Goal: Task Accomplishment & Management: Manage account settings

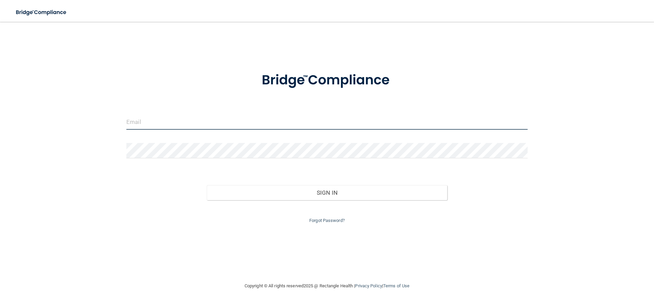
click at [147, 120] on input "email" at bounding box center [326, 121] width 401 height 15
type input "[EMAIL_ADDRESS][DOMAIN_NAME]"
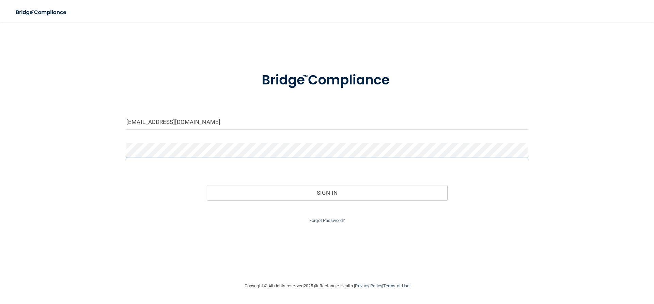
click at [207, 185] on button "Sign In" at bounding box center [327, 192] width 241 height 15
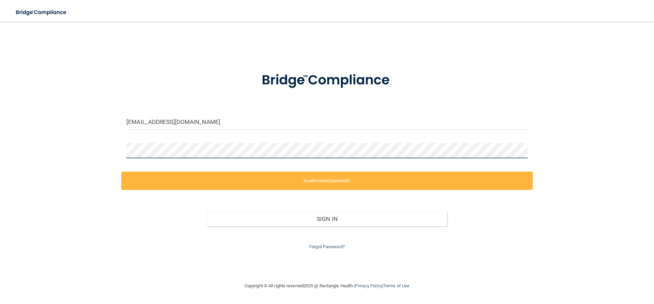
click at [120, 151] on div "[EMAIL_ADDRESS][DOMAIN_NAME] Invalid email/password. You don't have permission …" at bounding box center [327, 152] width 627 height 247
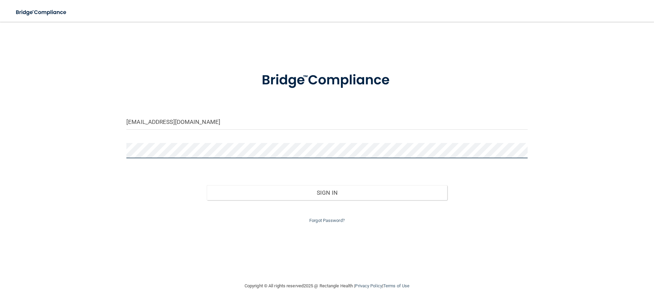
click at [207, 185] on button "Sign In" at bounding box center [327, 192] width 241 height 15
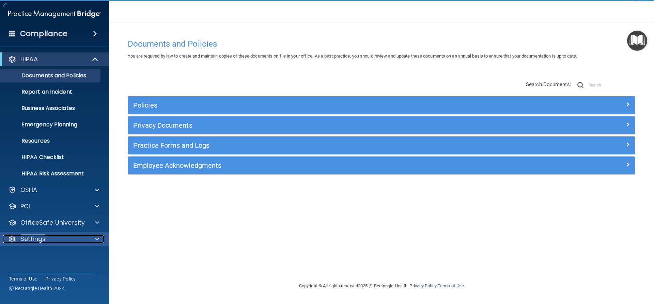
click at [38, 235] on p "Settings" at bounding box center [32, 239] width 25 height 8
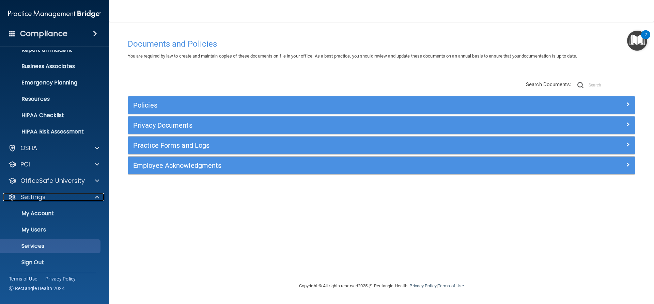
scroll to position [44, 0]
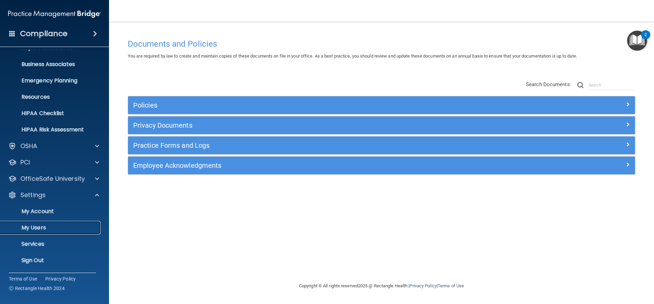
click at [41, 225] on p "My Users" at bounding box center [50, 228] width 93 height 7
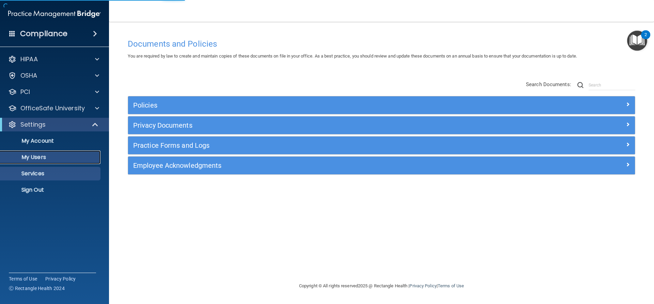
select select "20"
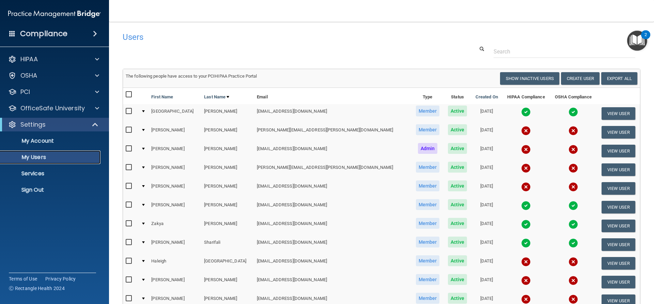
scroll to position [34, 0]
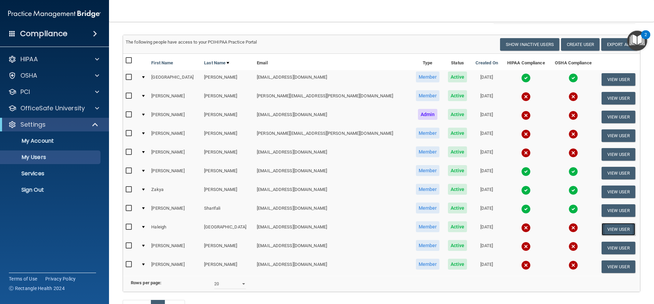
click at [602, 226] on button "View User" at bounding box center [619, 229] width 34 height 13
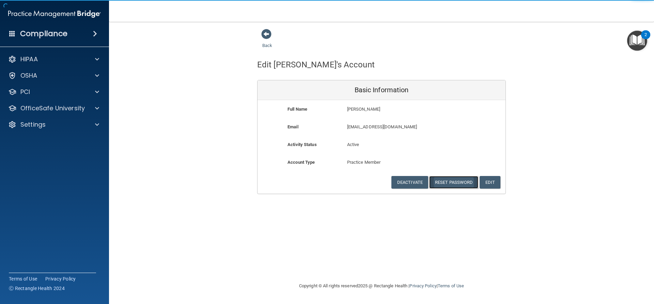
click at [449, 181] on button "Reset Password" at bounding box center [453, 182] width 49 height 13
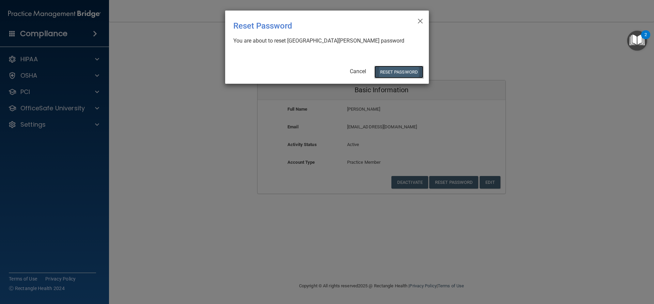
click at [396, 74] on button "Reset Password" at bounding box center [398, 72] width 49 height 13
